Goal: Task Accomplishment & Management: Manage account settings

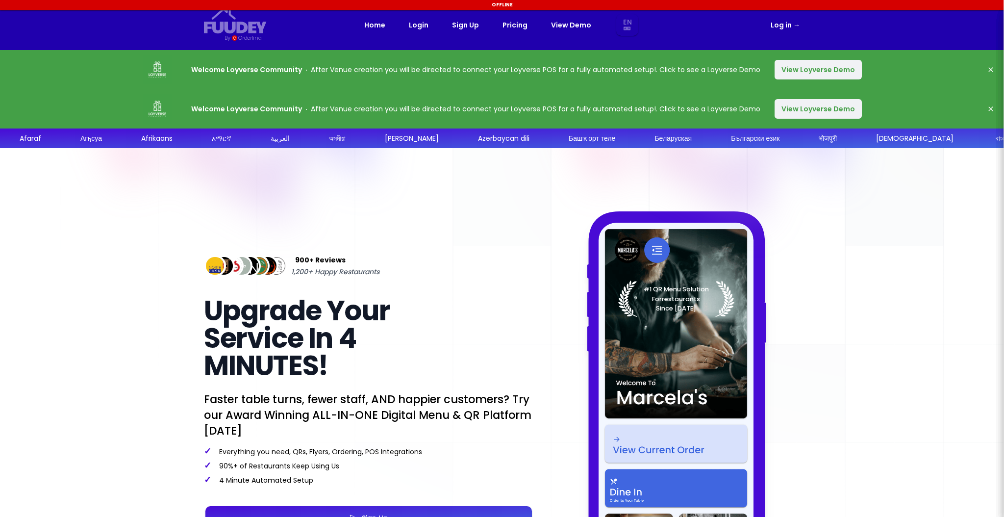
select select "en"
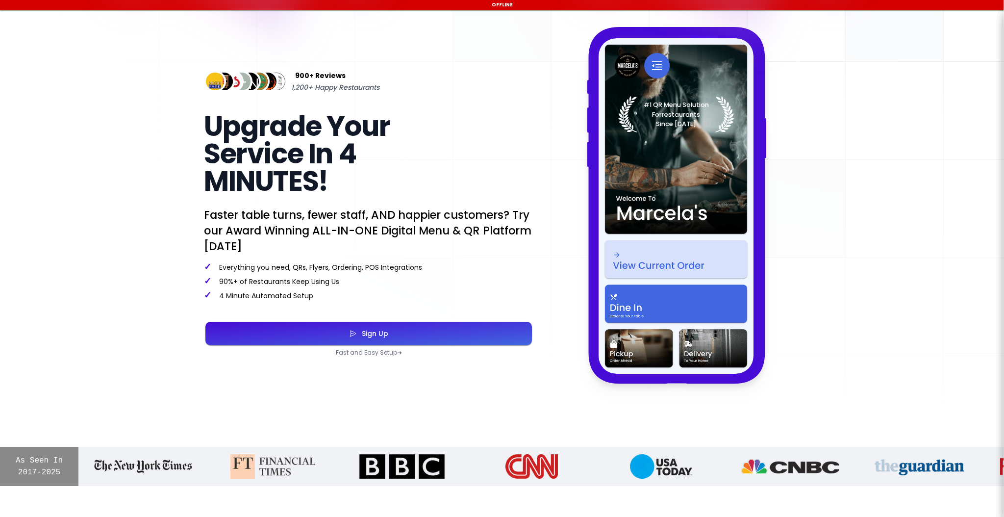
select select "en"
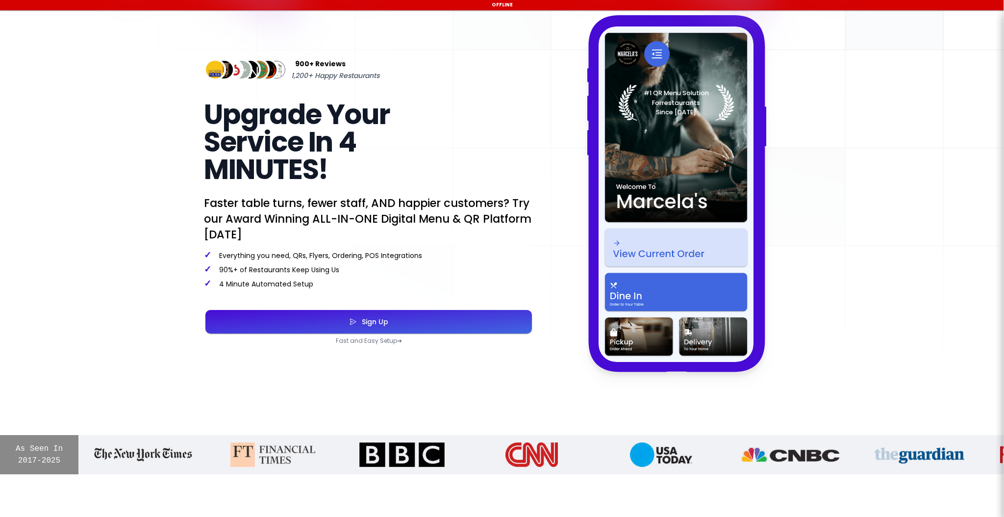
select select "en"
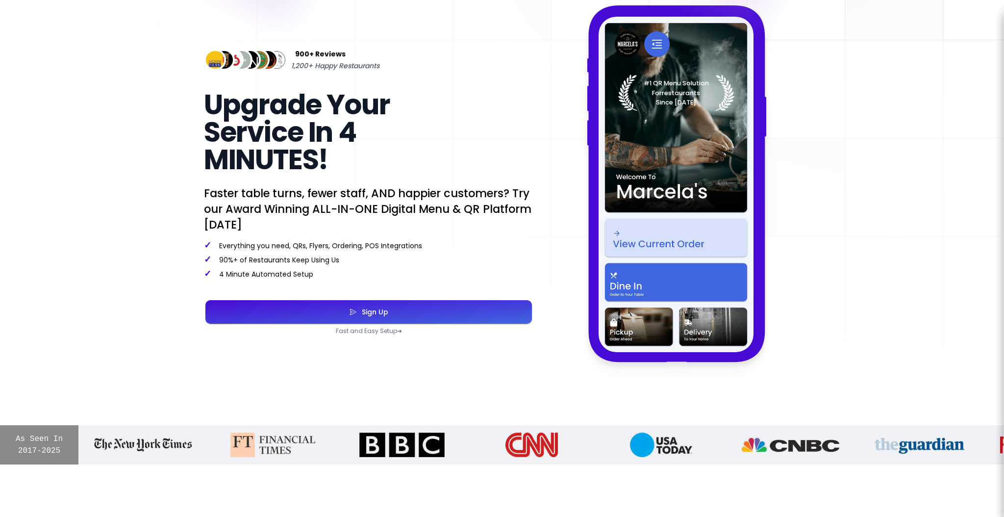
select select "en"
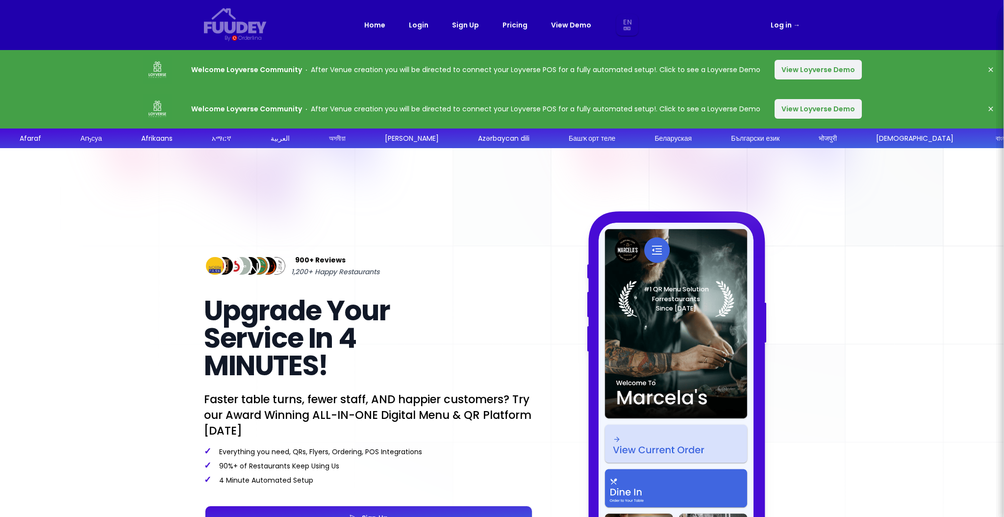
select select "en"
click at [426, 25] on link "Login" at bounding box center [419, 25] width 20 height 12
select select "en"
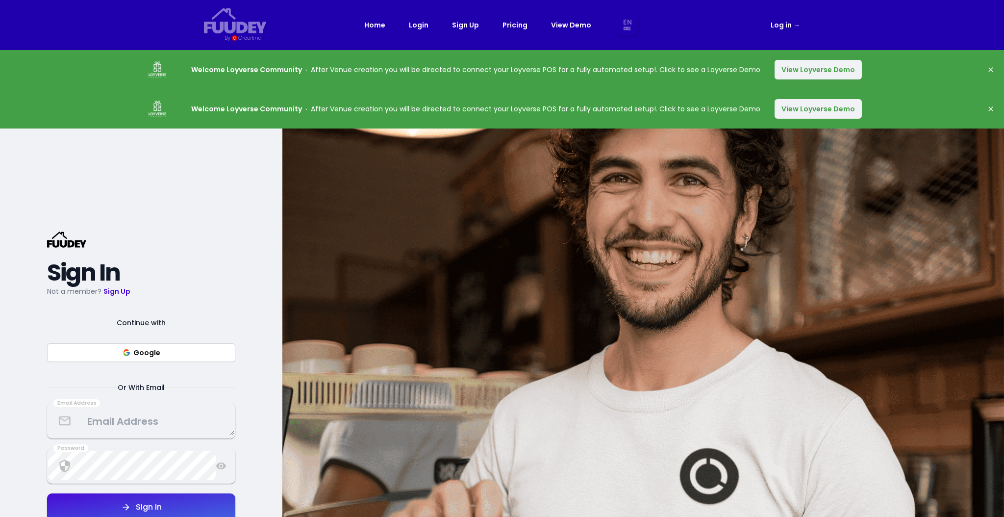
click at [414, 27] on link "Login" at bounding box center [419, 25] width 20 height 12
select select "en"
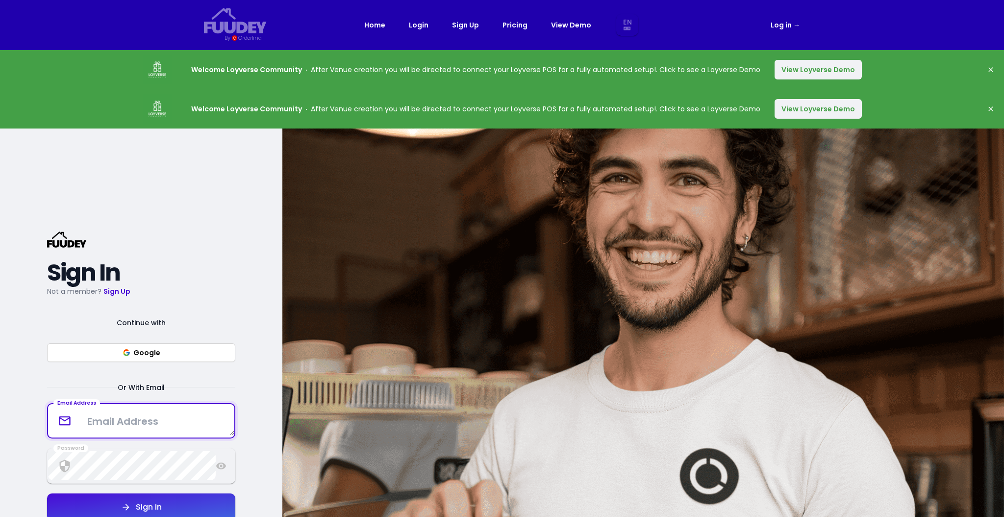
click at [119, 424] on textarea at bounding box center [141, 420] width 186 height 29
click at [153, 424] on textarea at bounding box center [141, 420] width 186 height 29
type textarea "[EMAIL_ADDRESS][DOMAIN_NAME]"
drag, startPoint x: 161, startPoint y: 334, endPoint x: 176, endPoint y: 329, distance: 14.9
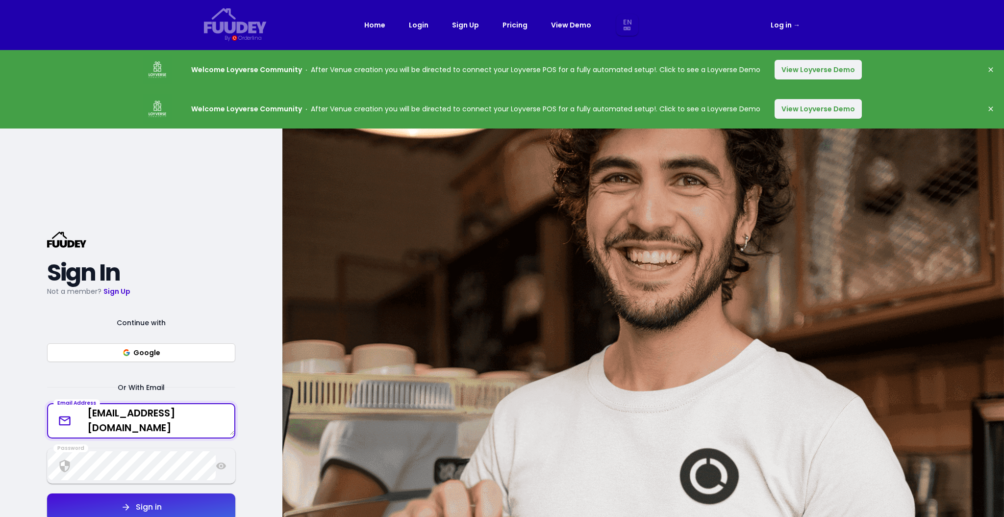
click at [174, 329] on div "Continue with Google Or With Email" at bounding box center [141, 355] width 188 height 76
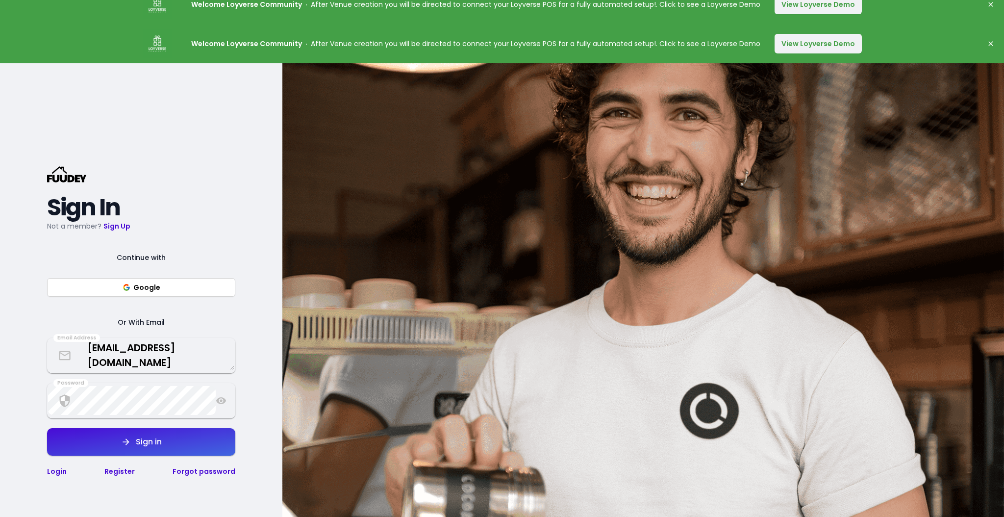
scroll to position [130, 0]
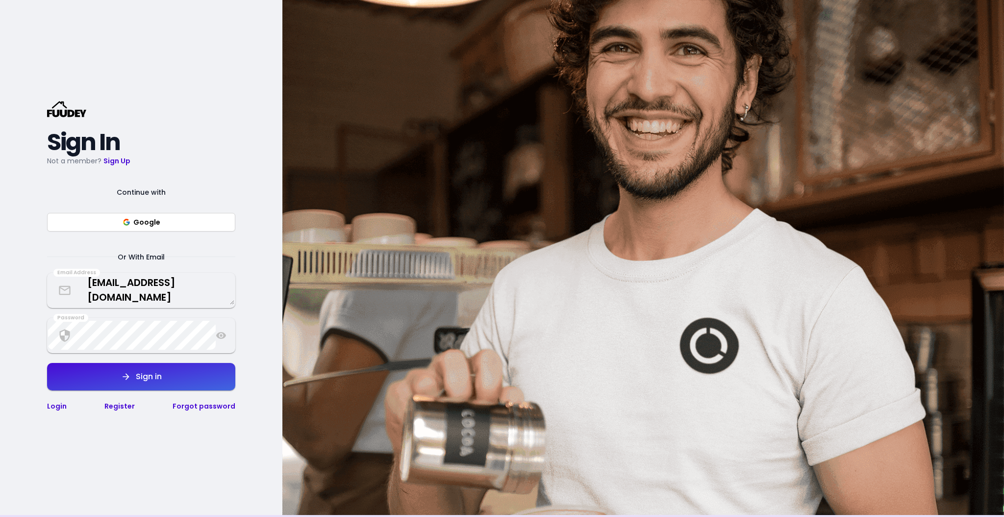
click at [162, 374] on button "Sign in" at bounding box center [141, 376] width 188 height 27
select select "en"
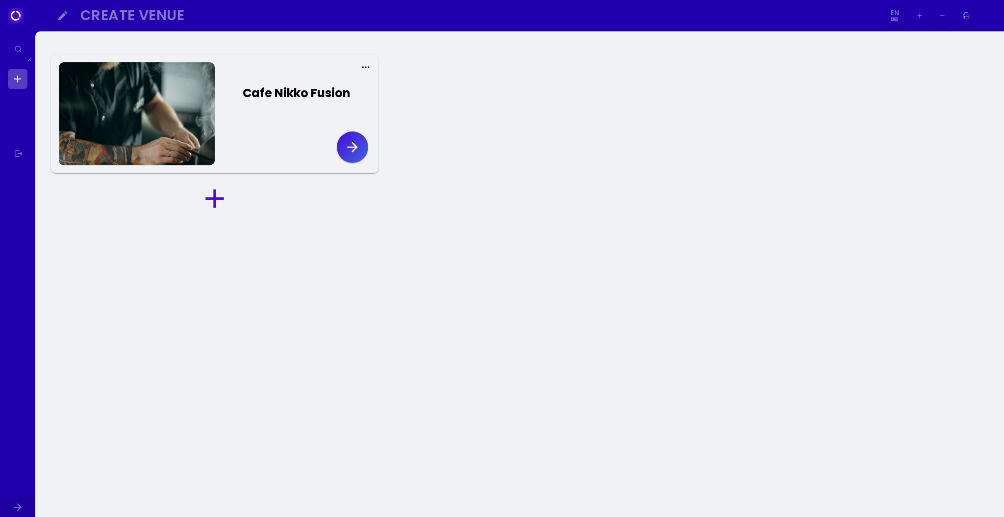
click at [365, 144] on button "button" at bounding box center [352, 146] width 31 height 31
select select "en"
